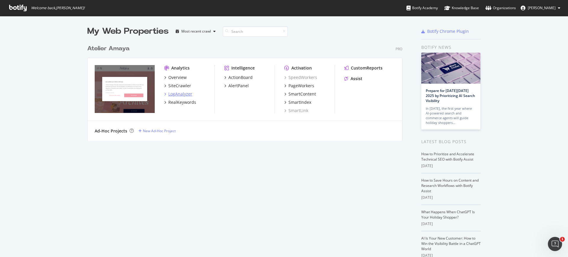
click at [178, 95] on div "LogAnalyzer" at bounding box center [180, 94] width 24 height 6
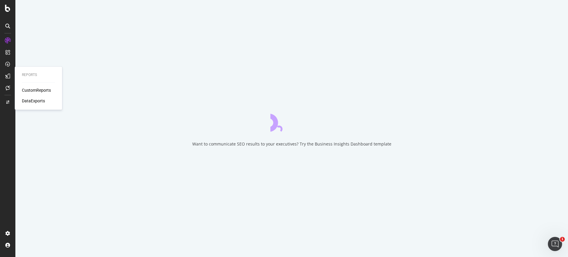
click at [9, 74] on icon at bounding box center [7, 76] width 5 height 5
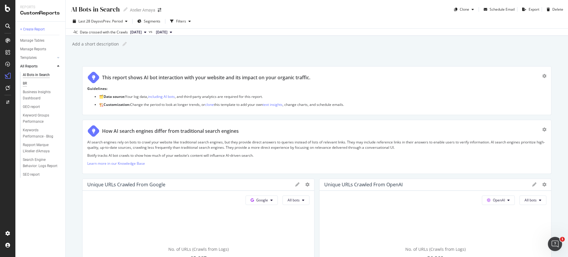
click at [25, 85] on div "BR" at bounding box center [25, 84] width 4 height 6
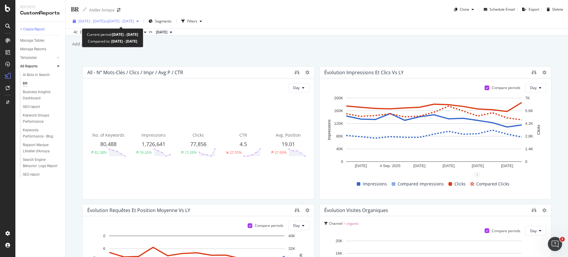
click at [134, 22] on span "vs [DATE] - [DATE]" at bounding box center [119, 21] width 30 height 5
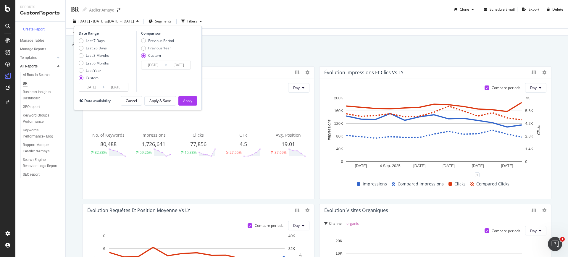
click at [93, 87] on input "[DATE]" at bounding box center [91, 87] width 24 height 8
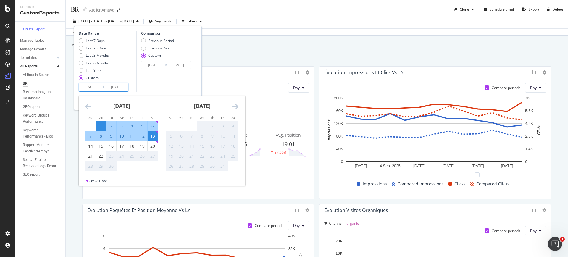
click at [102, 128] on div "1" at bounding box center [101, 126] width 10 height 6
click at [101, 158] on div "22" at bounding box center [101, 156] width 10 height 6
type input "[DATE]"
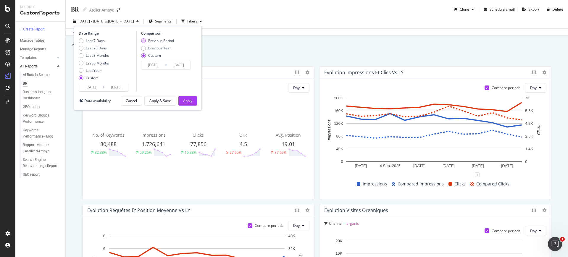
click at [157, 40] on div "Previous Period" at bounding box center [161, 40] width 26 height 5
type input "[DATE]"
click at [190, 102] on div "Apply" at bounding box center [187, 100] width 9 height 5
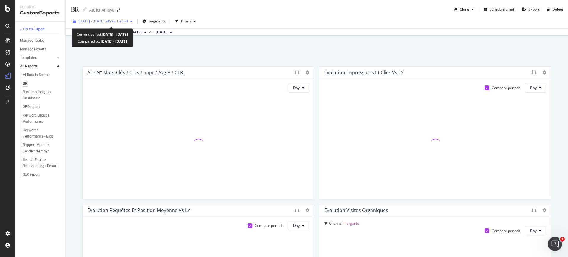
click at [104, 23] on span "[DATE] - [DATE]" at bounding box center [91, 21] width 26 height 5
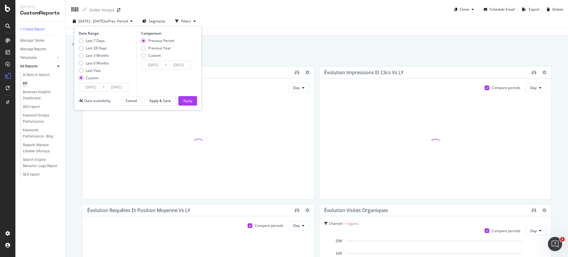
click at [150, 62] on input "[DATE]" at bounding box center [153, 65] width 24 height 8
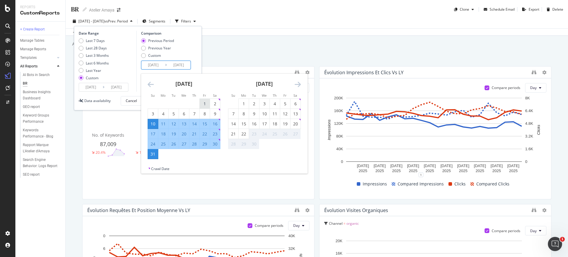
click at [200, 101] on div "1" at bounding box center [205, 104] width 10 height 6
type input "[DATE]"
click at [207, 132] on div "22" at bounding box center [205, 134] width 10 height 6
type input "[DATE]"
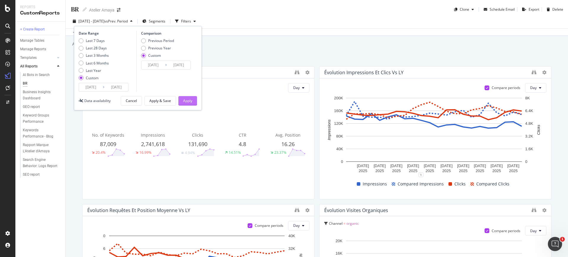
click at [189, 101] on div "Apply" at bounding box center [187, 100] width 9 height 5
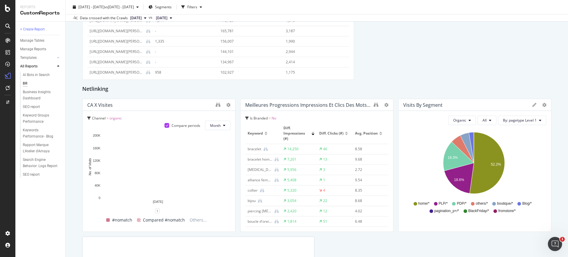
scroll to position [1101, 0]
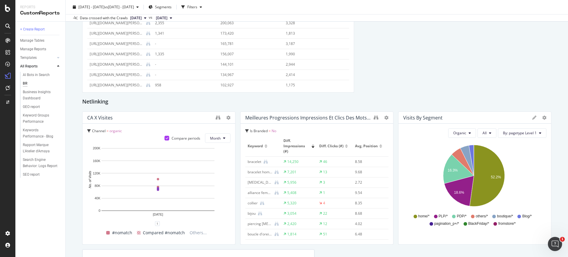
click at [312, 144] on div at bounding box center [313, 144] width 3 height 1
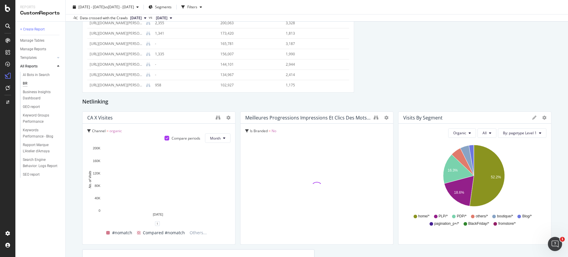
scroll to position [1138, 0]
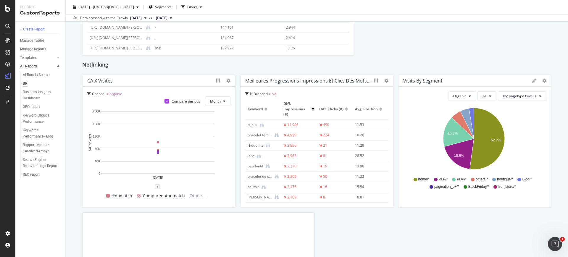
click at [312, 110] on div at bounding box center [313, 110] width 3 height 1
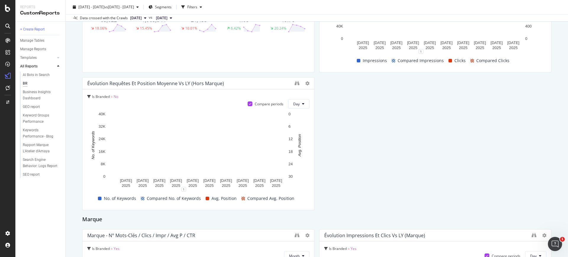
scroll to position [555, 0]
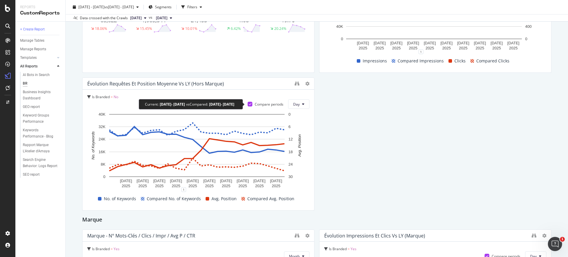
click at [249, 103] on icon at bounding box center [250, 104] width 3 height 3
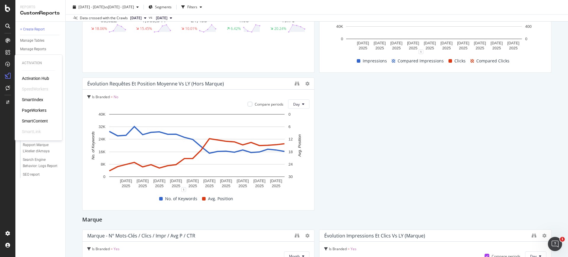
click at [33, 111] on div "PageWorkers" at bounding box center [34, 110] width 25 height 6
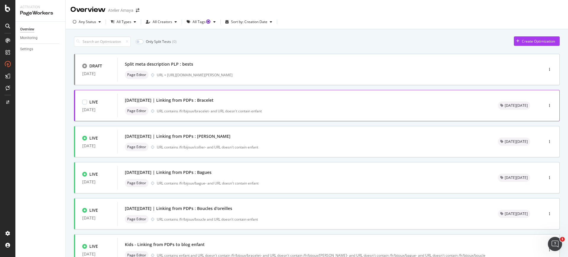
click at [314, 113] on div "URL contains /fr/bijoux/bracelet- and URL doesn't contain enfant" at bounding box center [320, 111] width 327 height 5
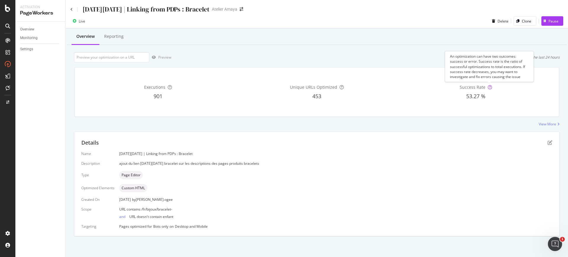
click at [488, 88] on icon at bounding box center [490, 87] width 4 height 4
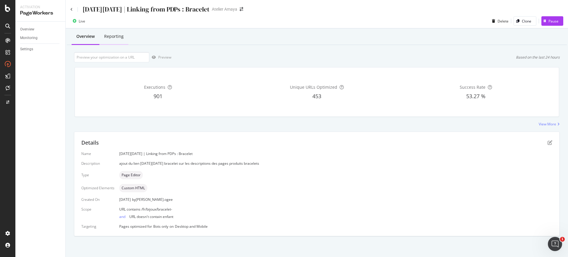
click at [115, 30] on div "Reporting" at bounding box center [113, 37] width 29 height 16
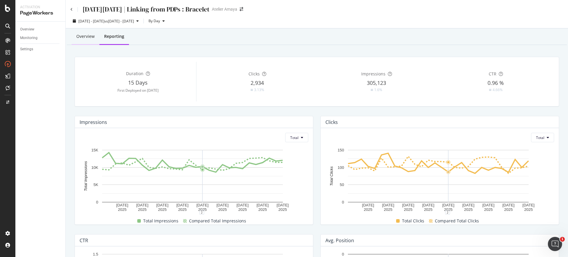
click at [90, 38] on div "Overview" at bounding box center [85, 36] width 18 height 6
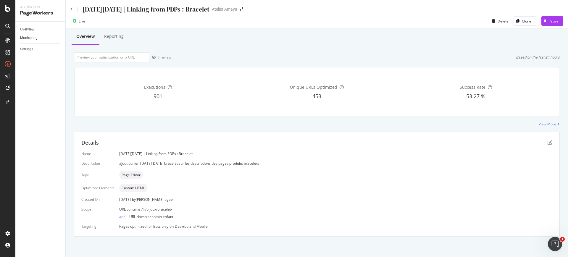
click at [43, 40] on link "Monitoring" at bounding box center [40, 38] width 41 height 6
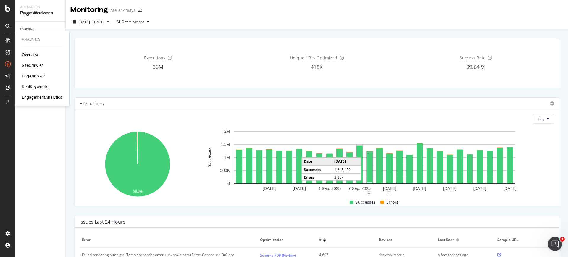
click at [40, 88] on div "RealKeywords" at bounding box center [35, 87] width 26 height 6
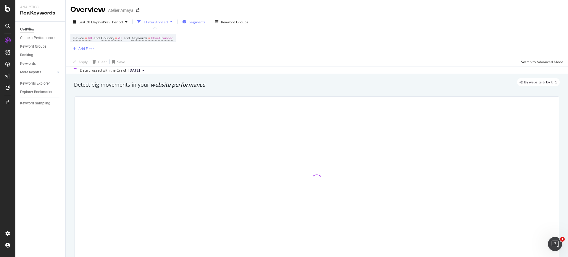
click at [199, 22] on span "Segments" at bounding box center [197, 22] width 17 height 5
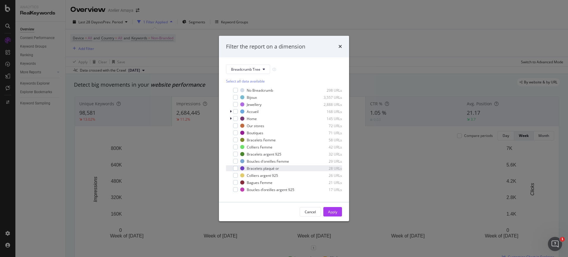
scroll to position [5, 0]
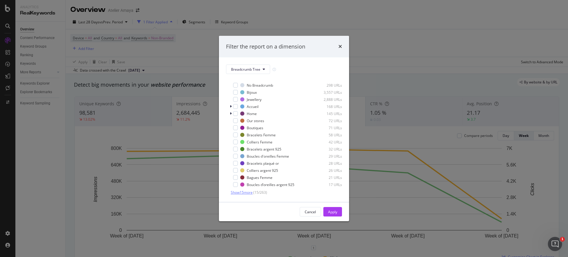
click at [249, 192] on span "Show 15 more" at bounding box center [242, 192] width 22 height 5
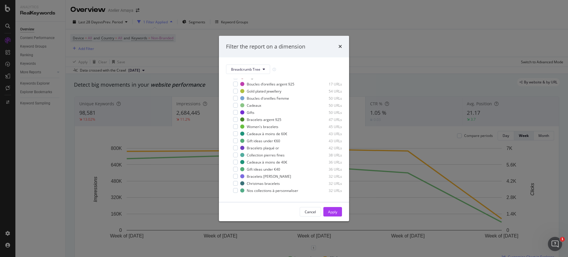
scroll to position [112, 0]
click at [253, 194] on span "Show 15 more" at bounding box center [242, 192] width 22 height 5
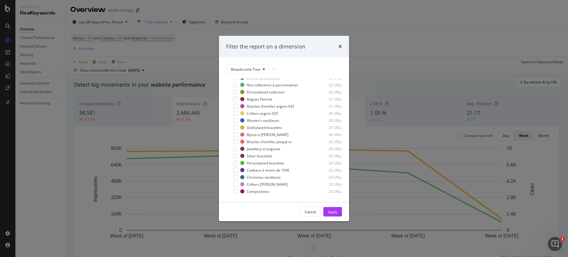
scroll to position [218, 0]
click at [250, 190] on span "Show 15 more" at bounding box center [242, 192] width 22 height 5
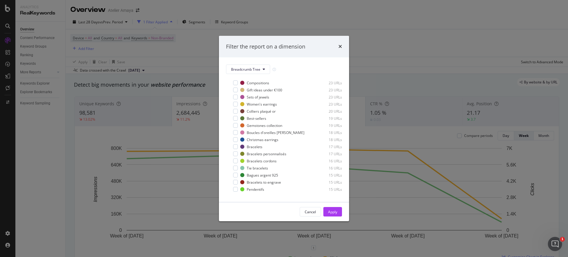
scroll to position [325, 0]
click at [248, 191] on span "Show 15 more" at bounding box center [242, 192] width 22 height 5
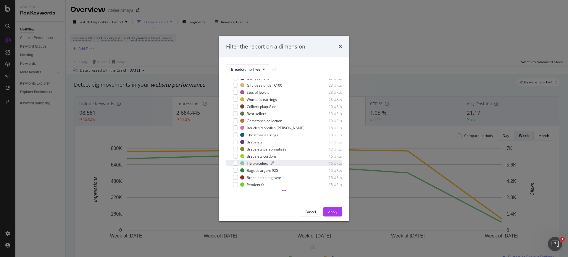
scroll to position [329, 0]
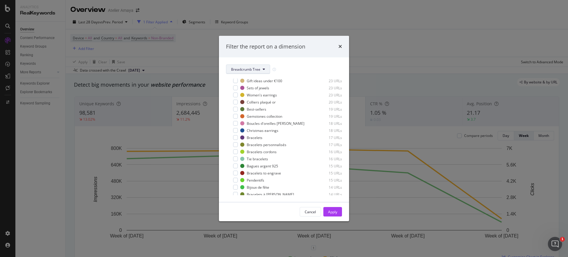
click at [264, 69] on icon "modal" at bounding box center [264, 69] width 2 height 4
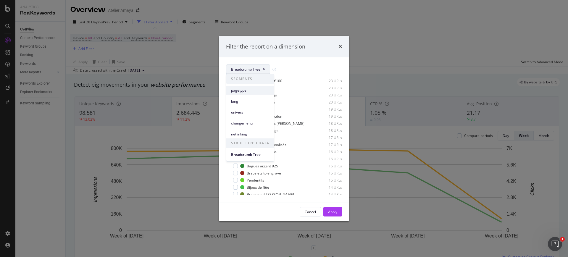
click at [254, 94] on div "pagetype" at bounding box center [250, 90] width 48 height 9
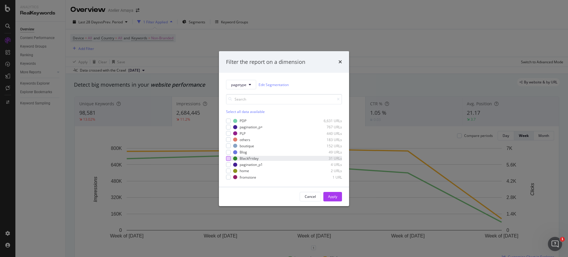
click at [228, 160] on div "modal" at bounding box center [228, 158] width 5 height 5
click at [333, 198] on div "Apply" at bounding box center [332, 196] width 9 height 5
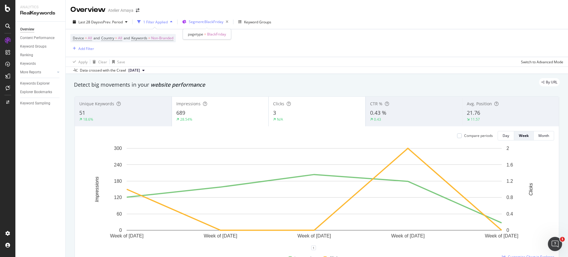
click at [207, 22] on span "Segment: BlackFriday" at bounding box center [206, 21] width 35 height 5
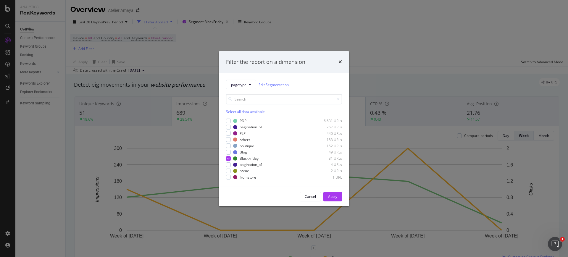
click at [111, 155] on div "Filter the report on a dimension pagetype Edit Segmentation Select all data ava…" at bounding box center [284, 128] width 568 height 257
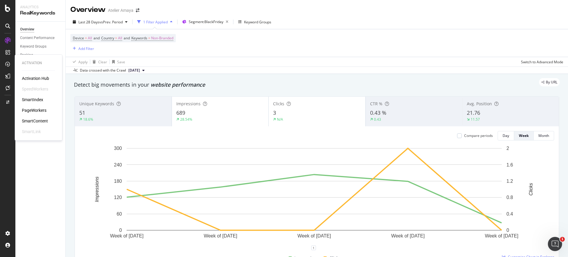
click at [24, 99] on div "SmartIndex" at bounding box center [32, 100] width 21 height 6
